Goal: Task Accomplishment & Management: Use online tool/utility

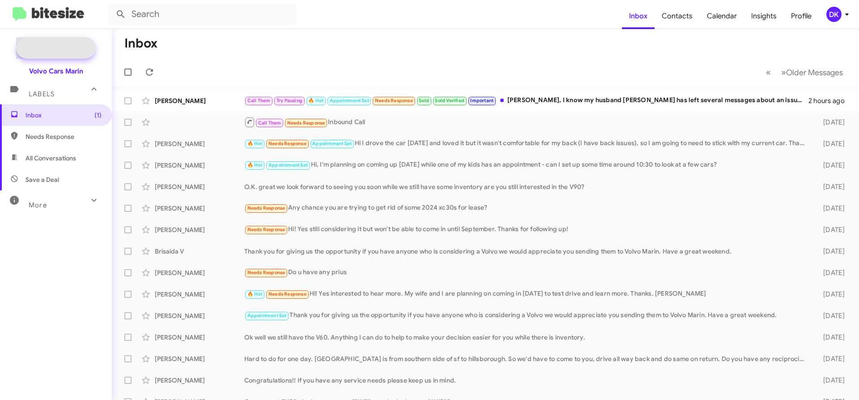
click at [67, 51] on span "New Campaign" at bounding box center [66, 47] width 46 height 9
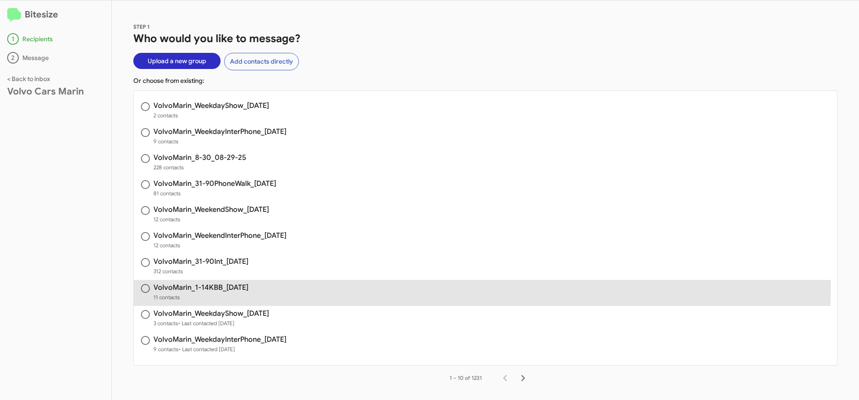
click at [208, 286] on h3 "VolvoMarin_1-14KBB_[DATE]" at bounding box center [200, 287] width 95 height 7
radio input "true"
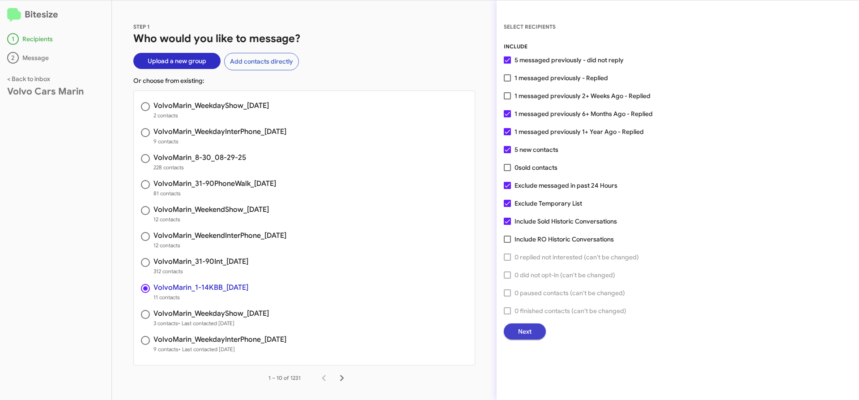
click at [531, 331] on span "Next" at bounding box center [524, 331] width 13 height 16
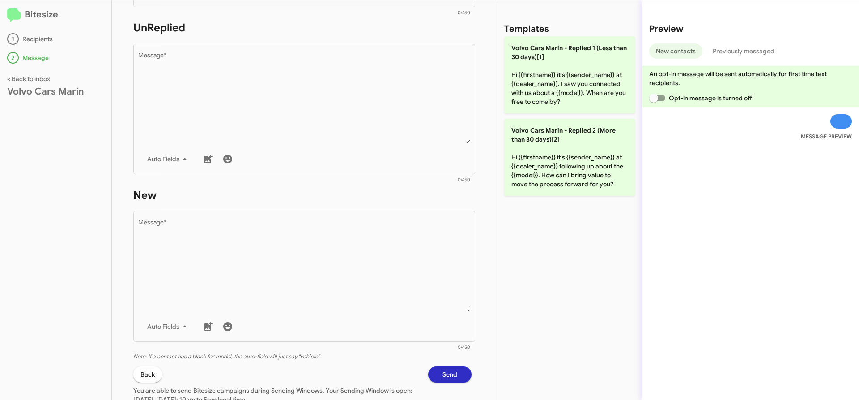
scroll to position [393, 0]
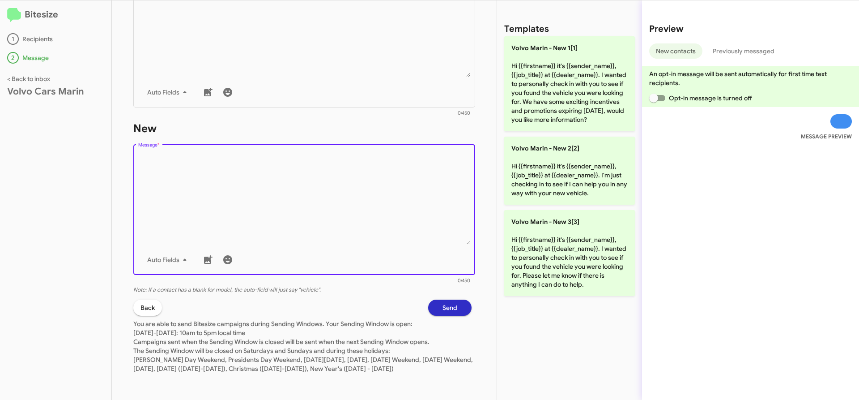
click at [232, 165] on textarea "Message *" at bounding box center [304, 198] width 332 height 91
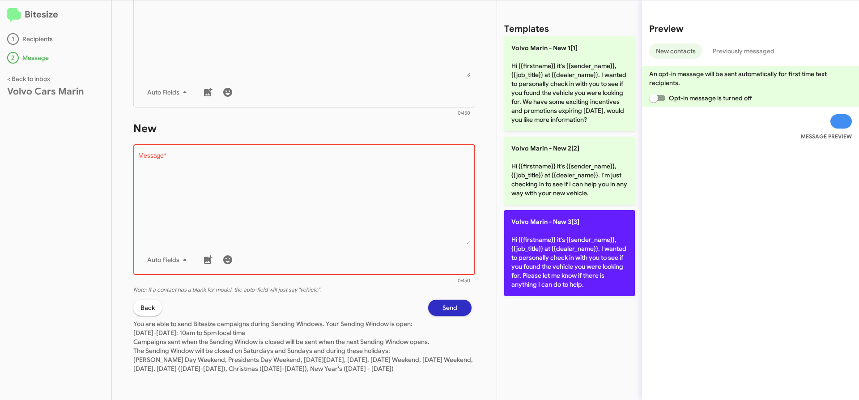
click at [562, 253] on p "Volvo [PERSON_NAME] - New 3[3] Hi {{firstname}} it's {{sender_name}}, {{job_tit…" at bounding box center [569, 253] width 131 height 86
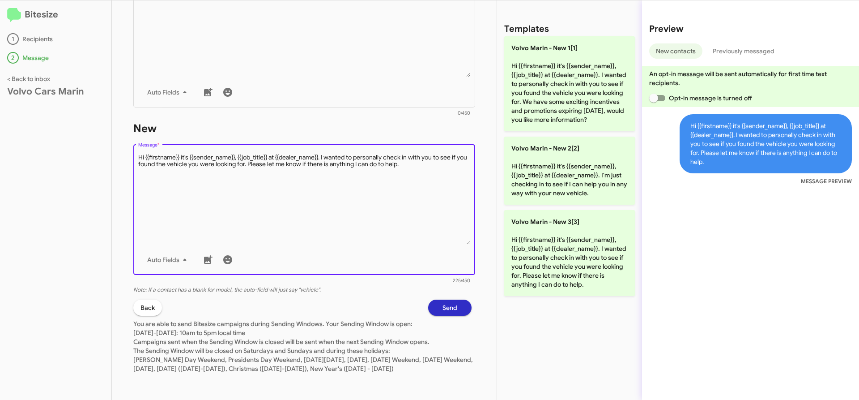
click at [428, 154] on textarea "Message *" at bounding box center [304, 198] width 332 height 91
type textarea "Hi {{firstname}} it's {{sender_name}}, {{job_title}} at {{dealer_name}}. I want…"
click at [442, 302] on span "Send" at bounding box center [449, 307] width 15 height 16
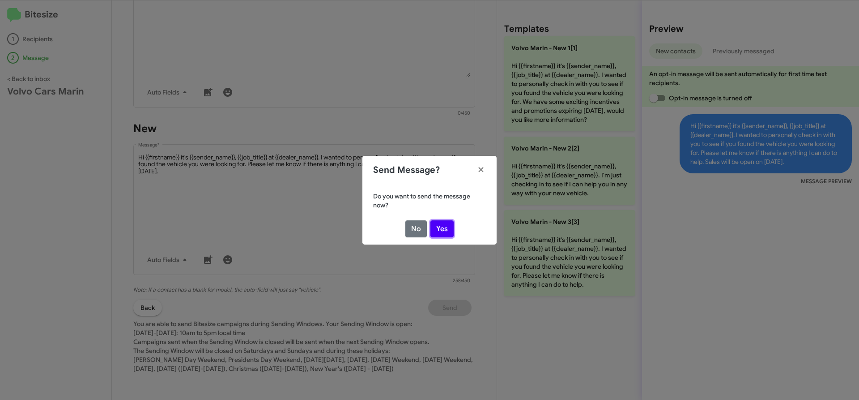
click at [444, 225] on button "Yes" at bounding box center [441, 228] width 23 height 17
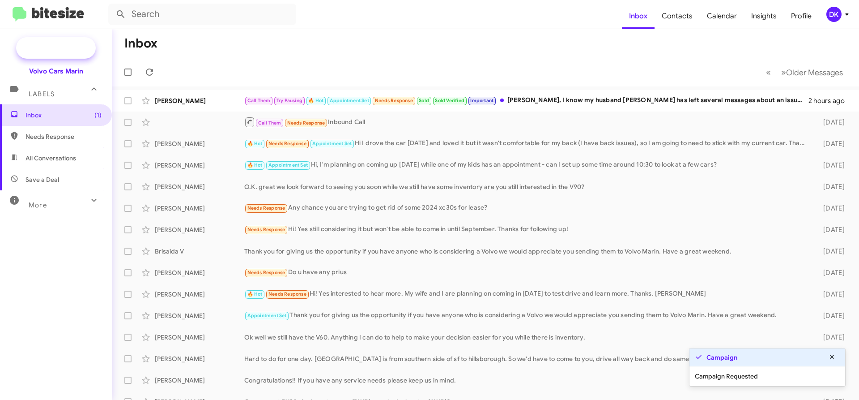
click at [41, 45] on span "New Campaign" at bounding box center [56, 47] width 80 height 21
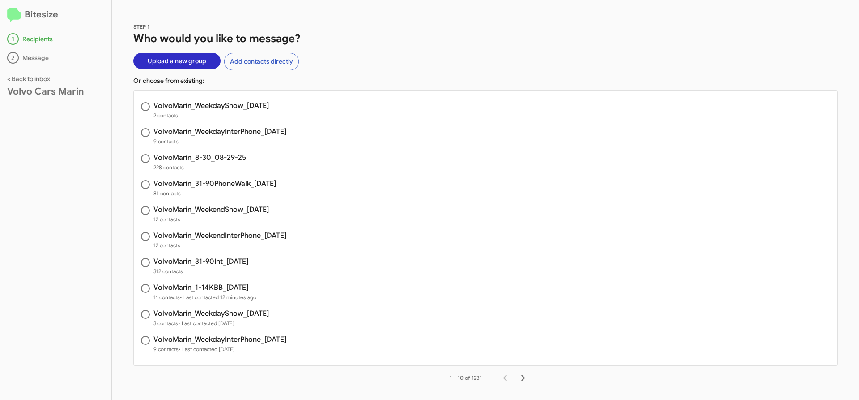
click at [216, 259] on h3 "VolvoMarin_31-90Int_[DATE]" at bounding box center [200, 261] width 95 height 7
radio input "true"
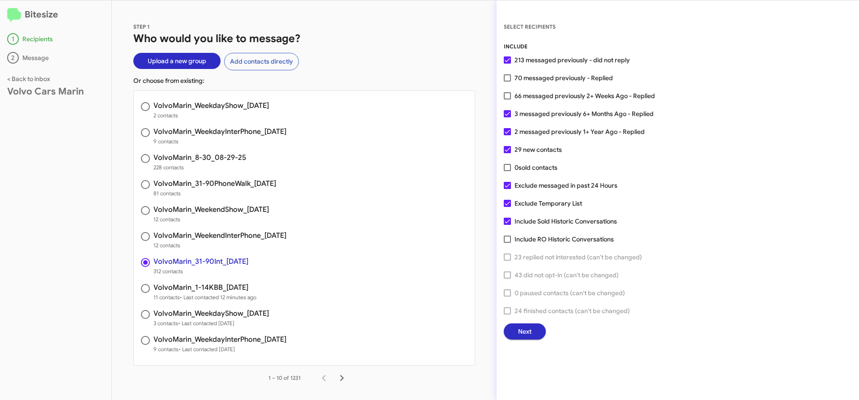
click at [515, 328] on button "Next" at bounding box center [525, 331] width 42 height 16
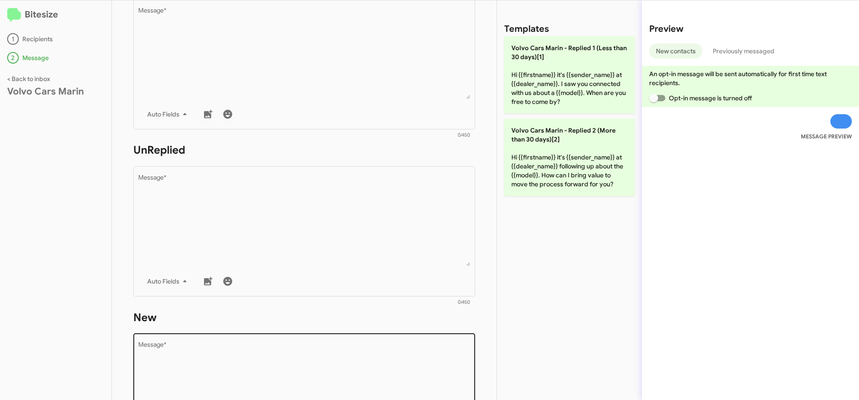
scroll to position [393, 0]
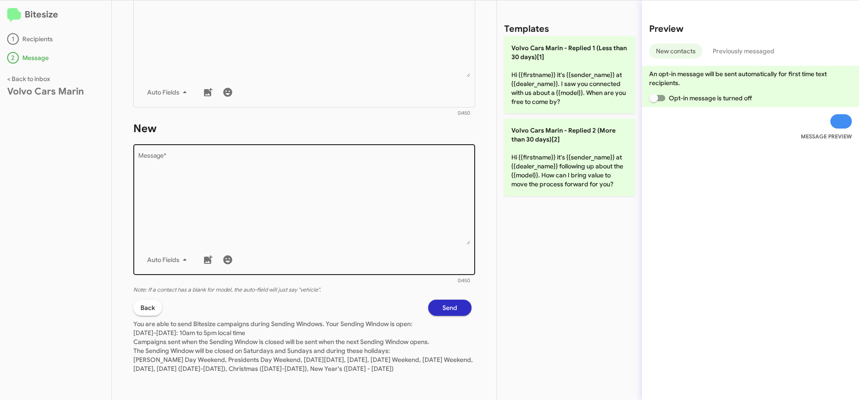
click at [221, 203] on textarea "Message *" at bounding box center [304, 198] width 332 height 91
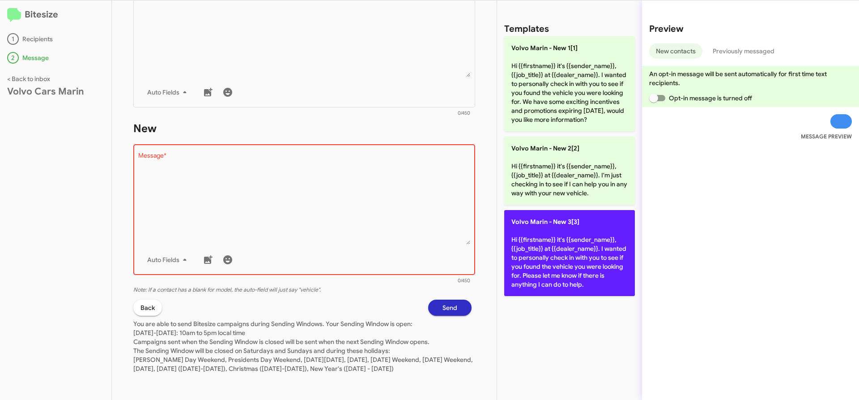
click at [551, 271] on p "Volvo [PERSON_NAME] - New 3[3] Hi {{firstname}} it's {{sender_name}}, {{job_tit…" at bounding box center [569, 253] width 131 height 86
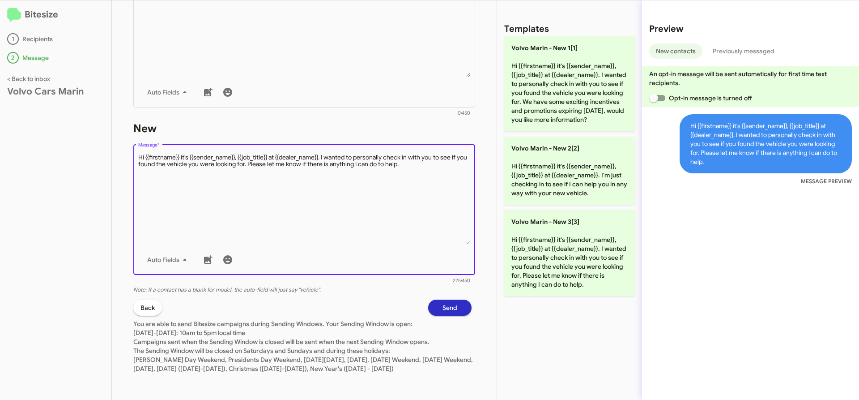
click at [426, 157] on textarea "Message *" at bounding box center [304, 198] width 332 height 91
type textarea "Hi {{firstname}} it's {{sender_name}}, {{job_title}} at {{dealer_name}}. I want…"
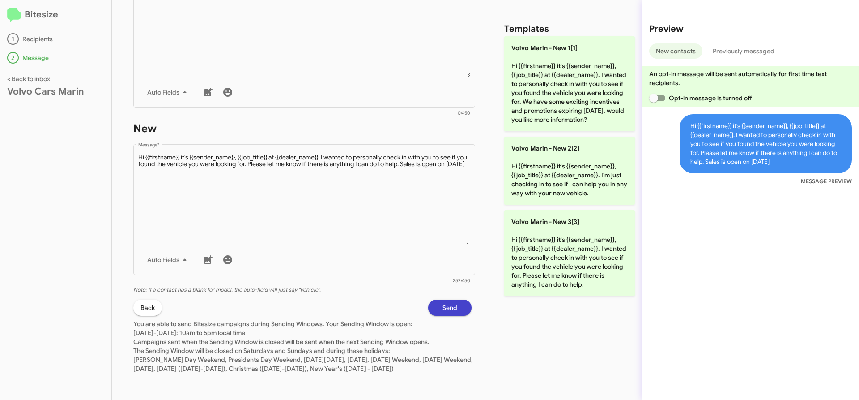
click at [430, 299] on button "Send" at bounding box center [449, 307] width 43 height 16
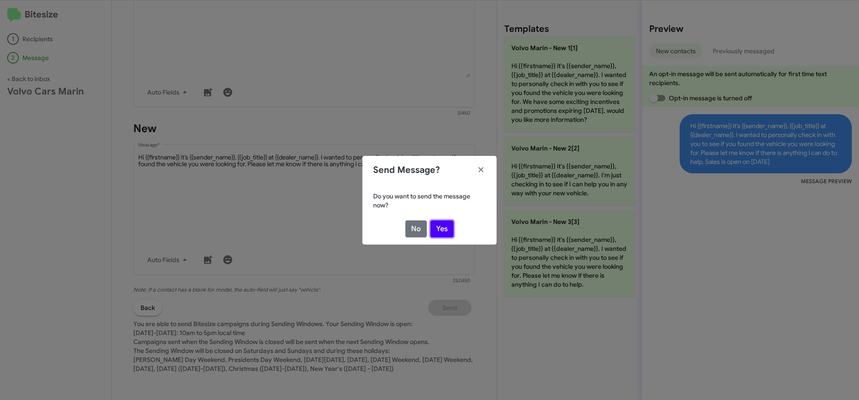
click at [438, 224] on button "Yes" at bounding box center [441, 228] width 23 height 17
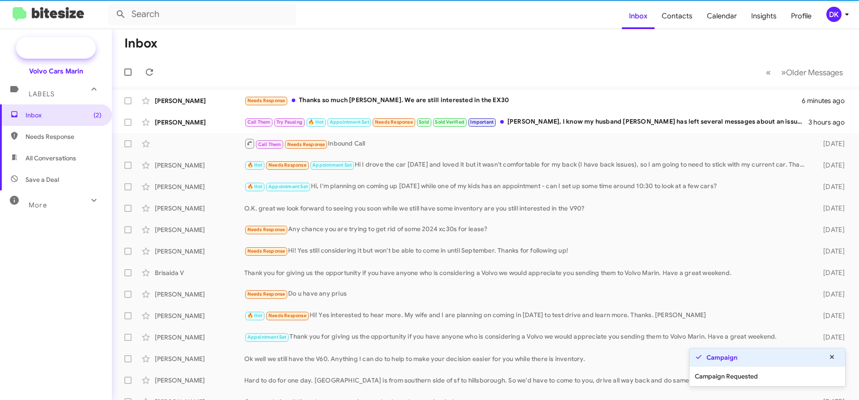
click at [69, 48] on span "New Campaign" at bounding box center [66, 47] width 46 height 9
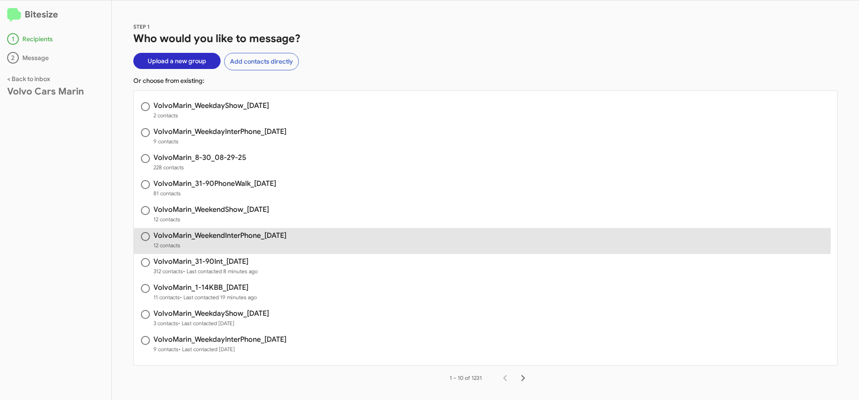
click at [232, 234] on h3 "VolvoMarin_WeekendInterPhone_[DATE]" at bounding box center [219, 235] width 133 height 7
radio input "true"
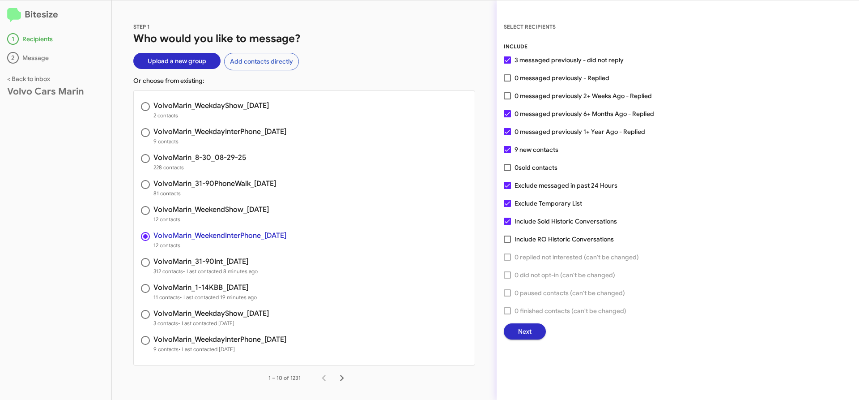
click at [524, 334] on span "Next" at bounding box center [524, 331] width 13 height 16
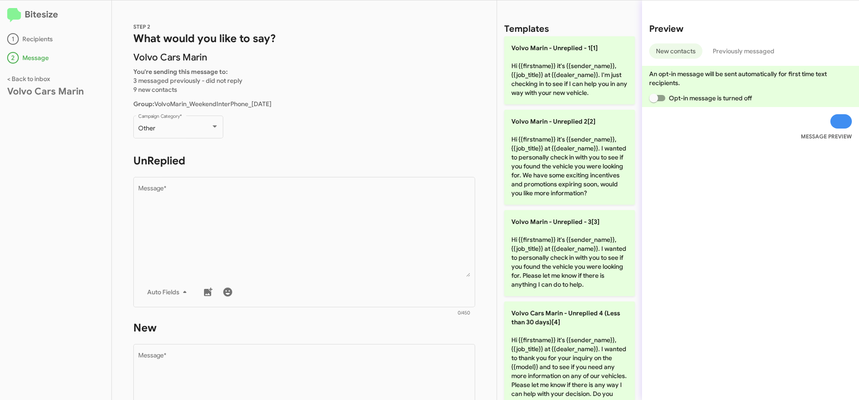
scroll to position [208, 0]
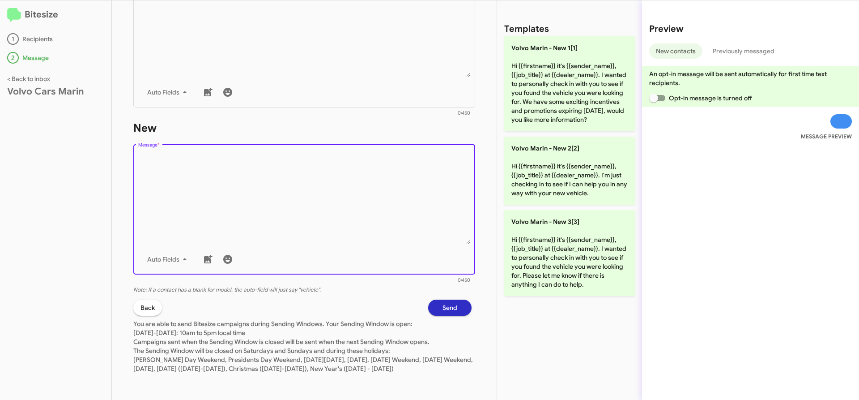
click at [212, 200] on textarea "Message *" at bounding box center [304, 198] width 332 height 91
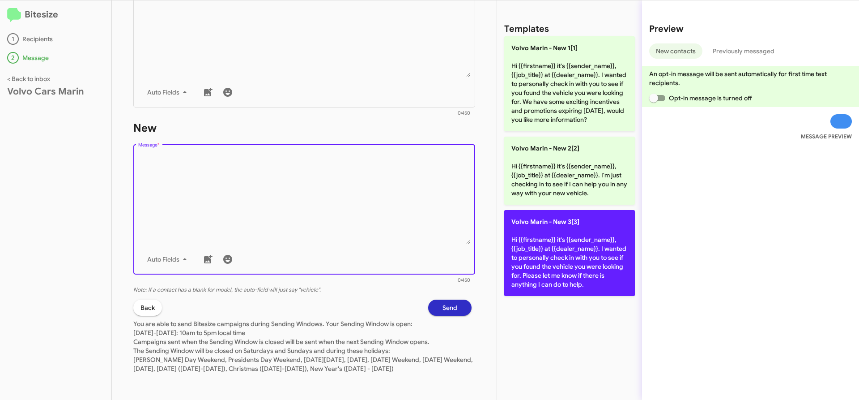
drag, startPoint x: 212, startPoint y: 200, endPoint x: 541, endPoint y: 259, distance: 334.4
click at [541, 259] on p "Volvo [PERSON_NAME] - New 3[3] Hi {{firstname}} it's {{sender_name}}, {{job_tit…" at bounding box center [569, 253] width 131 height 86
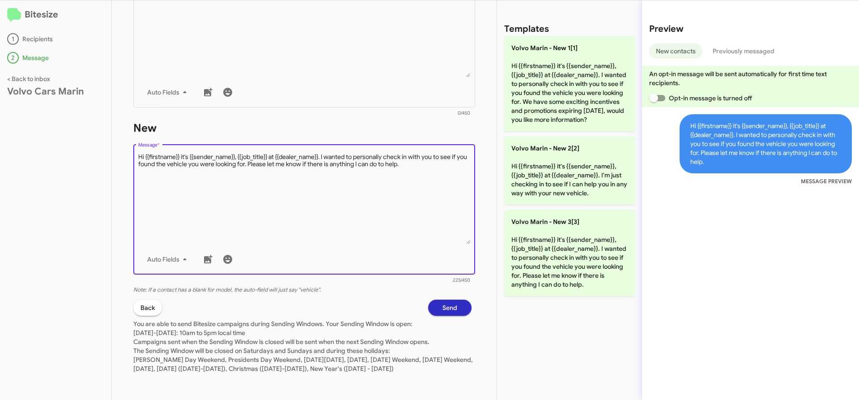
click at [428, 156] on textarea "Message *" at bounding box center [304, 198] width 332 height 91
click at [148, 163] on textarea "Message *" at bounding box center [304, 198] width 332 height 91
click at [170, 163] on textarea "Message *" at bounding box center [304, 198] width 332 height 91
type textarea "Hi {{firstname}} it's {{sender_name}}, {{job_title}} at {{dealer_name}}. I want…"
click at [442, 299] on span "Send" at bounding box center [449, 307] width 15 height 16
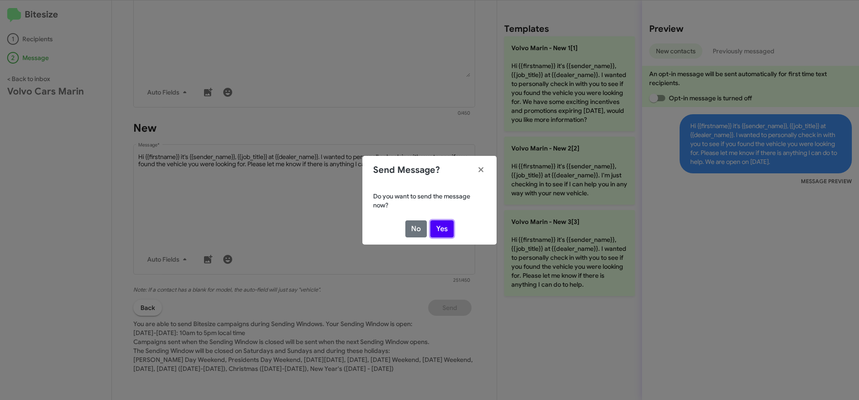
click at [441, 222] on button "Yes" at bounding box center [441, 228] width 23 height 17
